Goal: Information Seeking & Learning: Learn about a topic

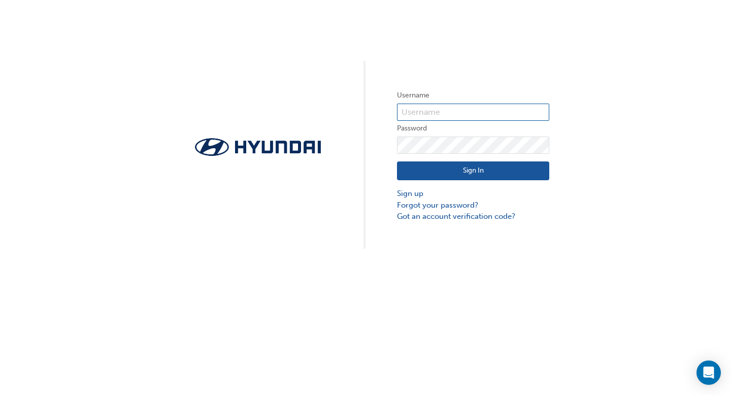
click at [411, 117] on input "text" at bounding box center [473, 112] width 152 height 17
type input "36067"
click button "Sign In" at bounding box center [473, 170] width 152 height 19
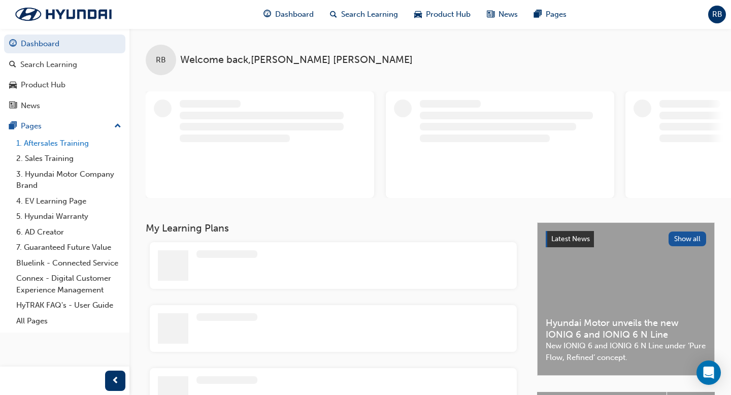
click at [78, 147] on link "1. Aftersales Training" at bounding box center [68, 144] width 113 height 16
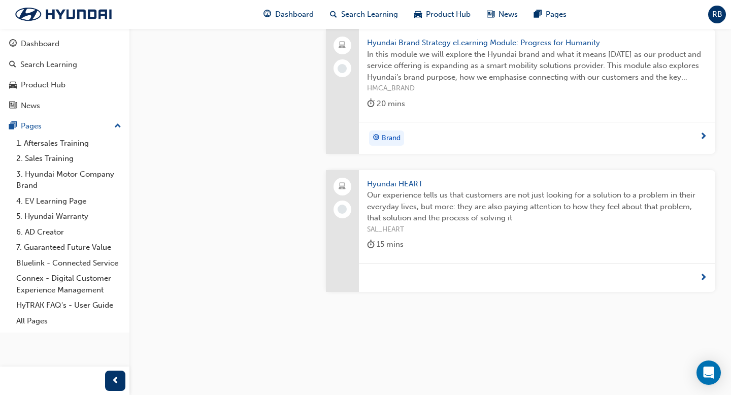
scroll to position [706, 0]
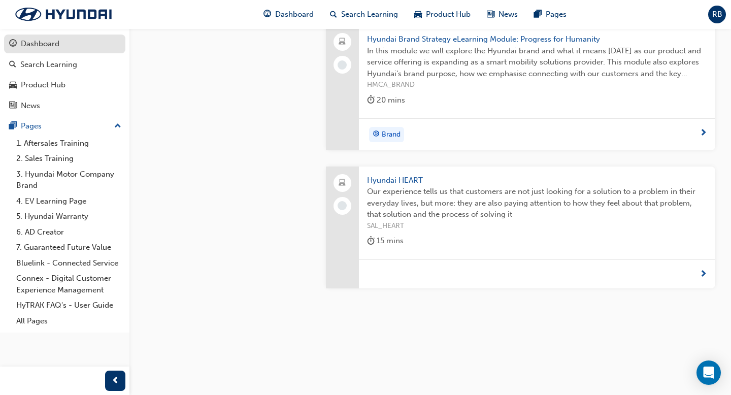
click at [57, 48] on div "Dashboard" at bounding box center [40, 44] width 39 height 12
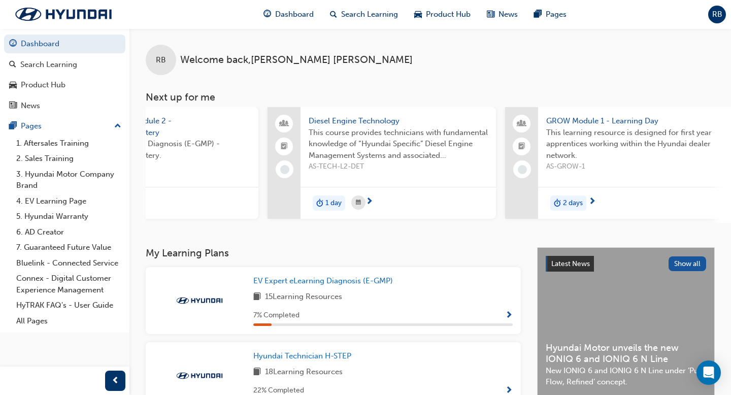
scroll to position [0, 120]
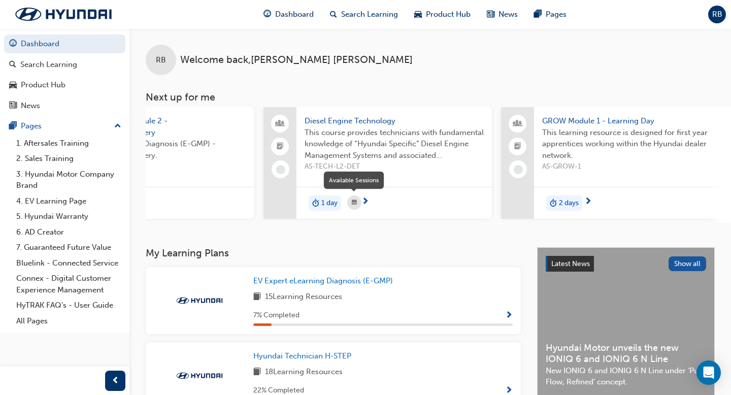
click at [359, 204] on div "button" at bounding box center [354, 203] width 14 height 14
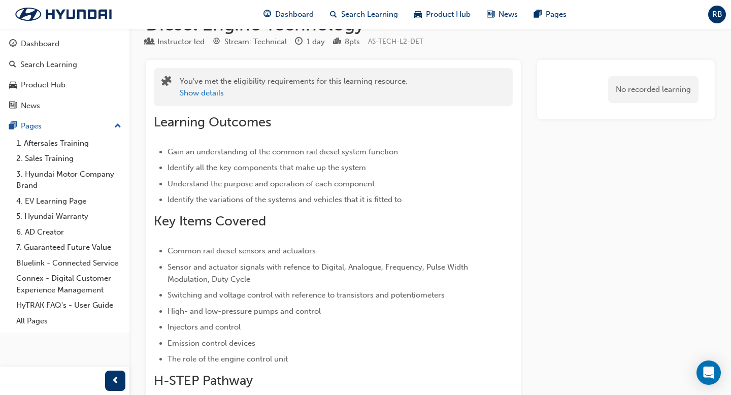
scroll to position [32, 0]
click at [206, 87] on button "Show details" at bounding box center [202, 92] width 44 height 12
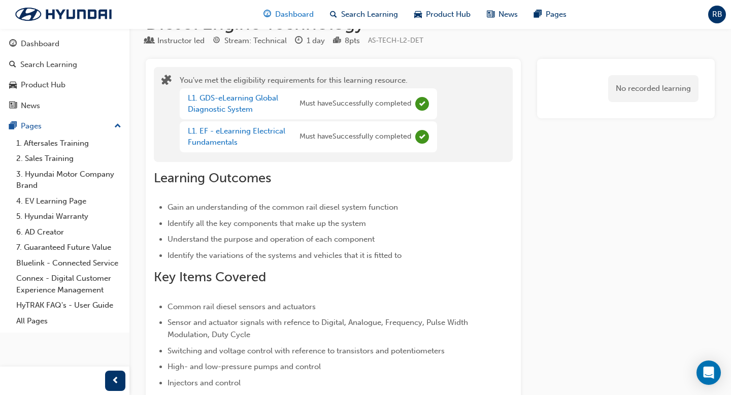
click at [294, 18] on span "Dashboard" at bounding box center [294, 15] width 39 height 12
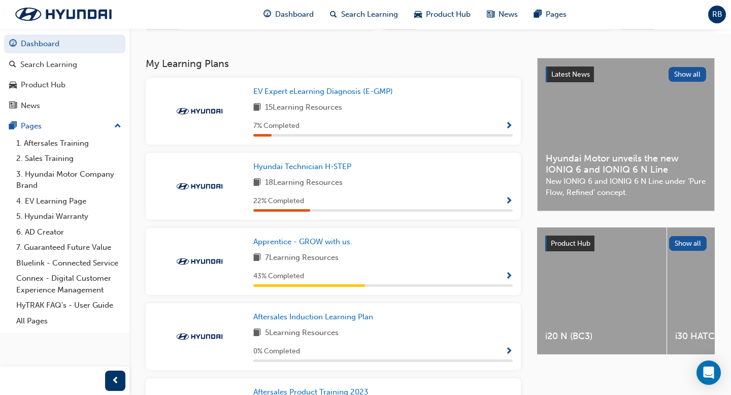
scroll to position [190, 0]
click at [375, 178] on div "Hyundai Technician H-STEP 18 Learning Resources 22 % Completed" at bounding box center [382, 185] width 259 height 51
click at [507, 201] on span "Show Progress" at bounding box center [509, 201] width 8 height 9
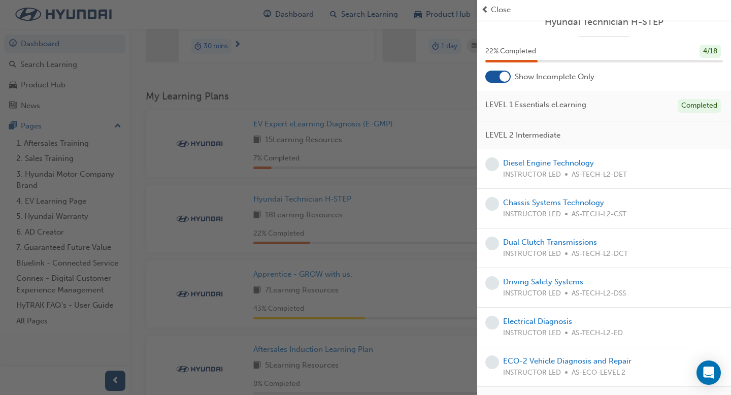
scroll to position [47, 0]
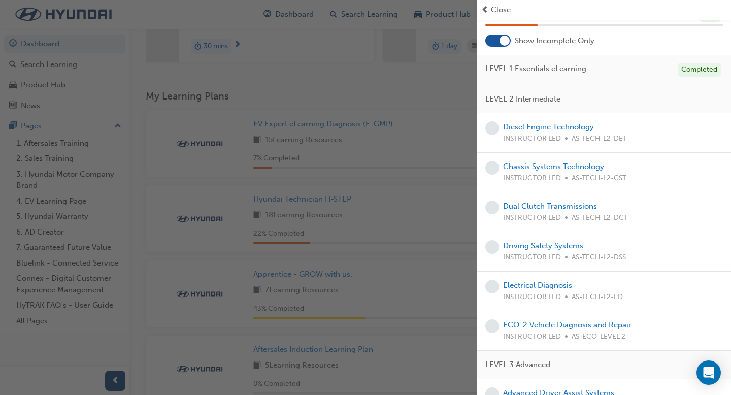
click at [531, 168] on link "Chassis Systems Technology" at bounding box center [553, 166] width 101 height 9
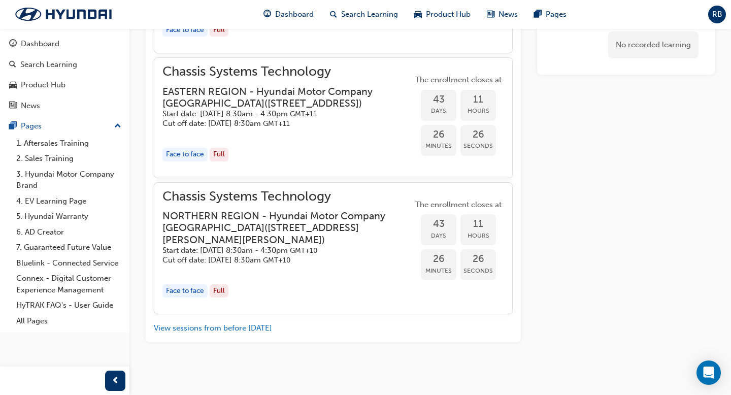
scroll to position [953, 0]
